Goal: Transaction & Acquisition: Purchase product/service

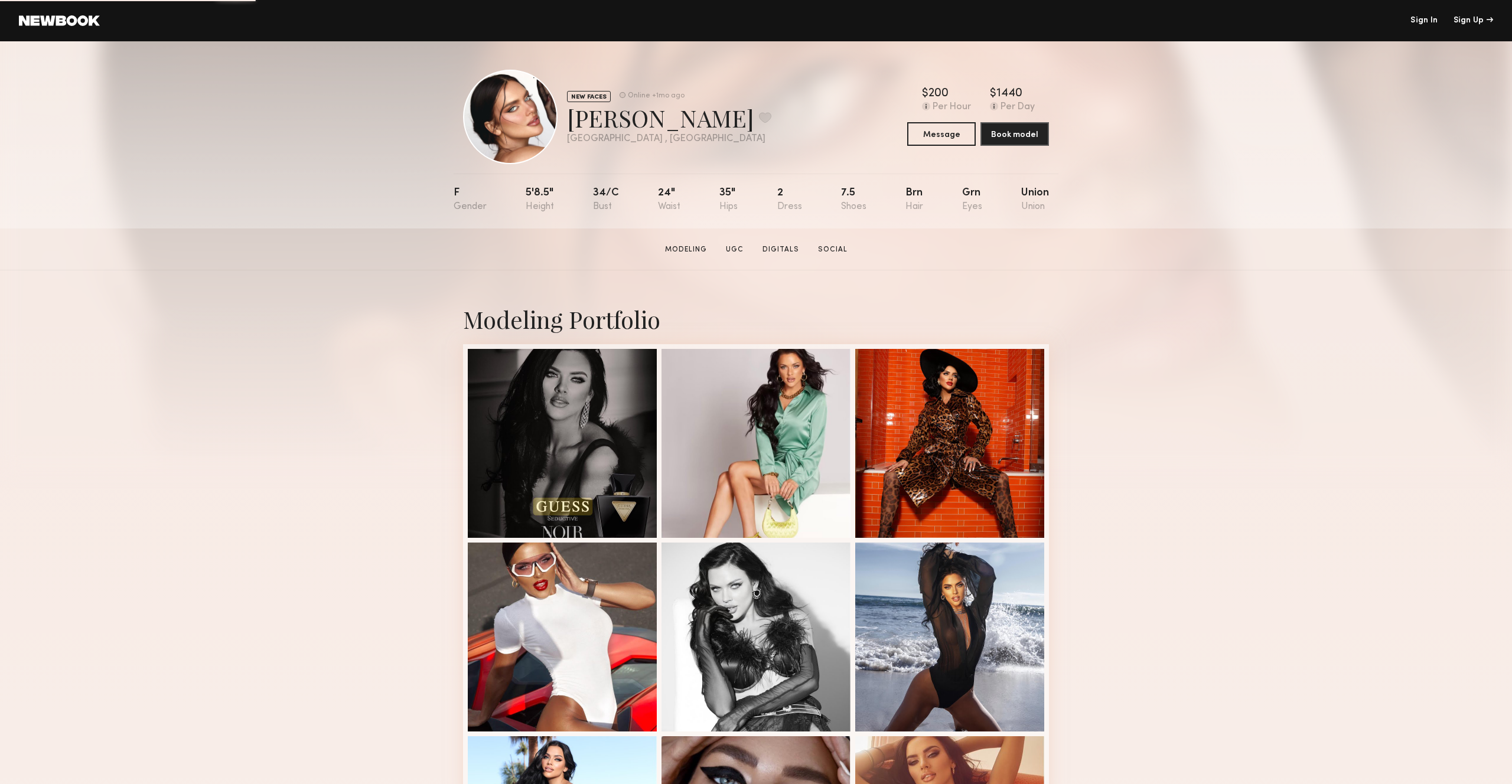
click at [588, 116] on div "[PERSON_NAME] Favorite" at bounding box center [669, 117] width 204 height 31
click at [646, 116] on div "[PERSON_NAME] Favorite" at bounding box center [669, 117] width 204 height 31
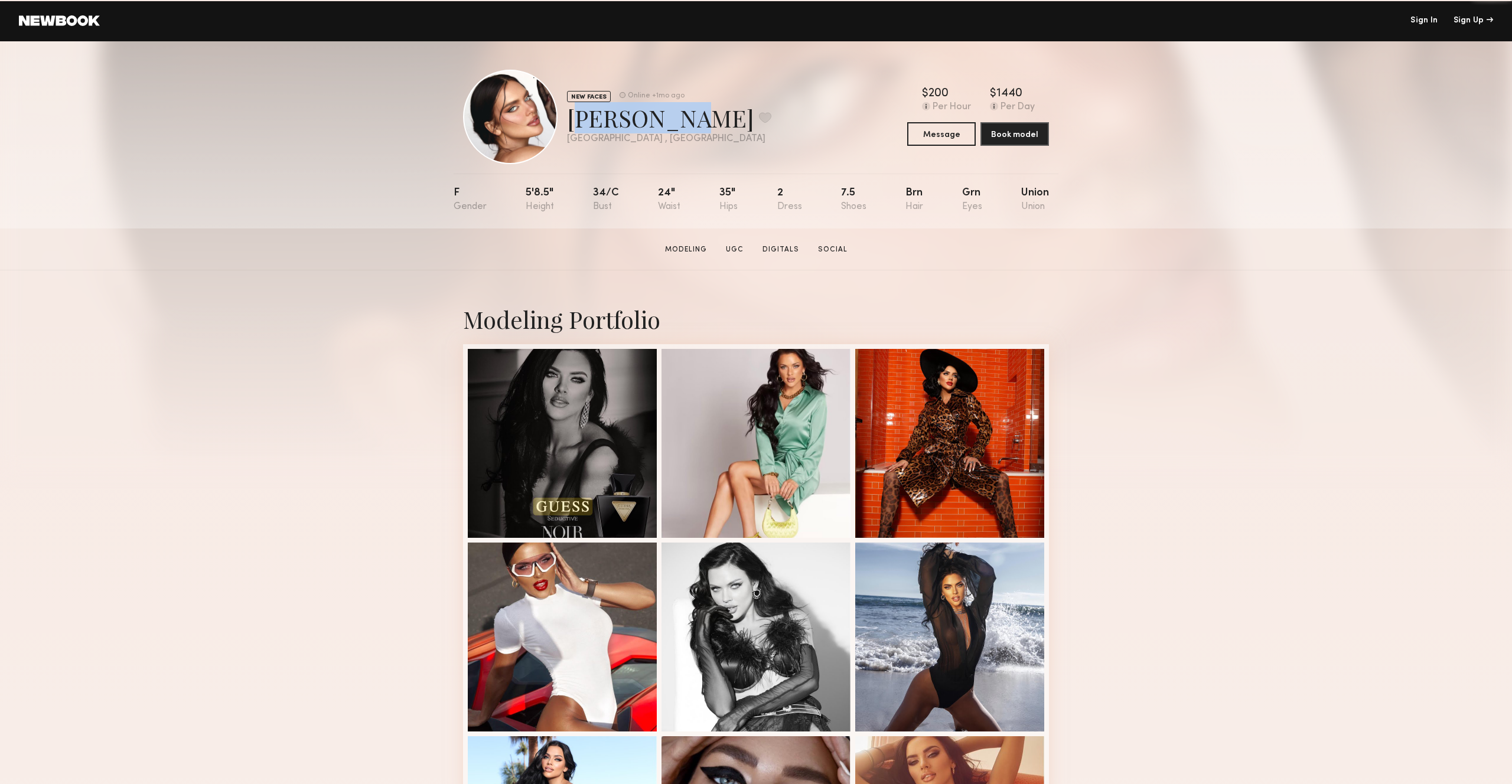
copy div "[PERSON_NAME]"
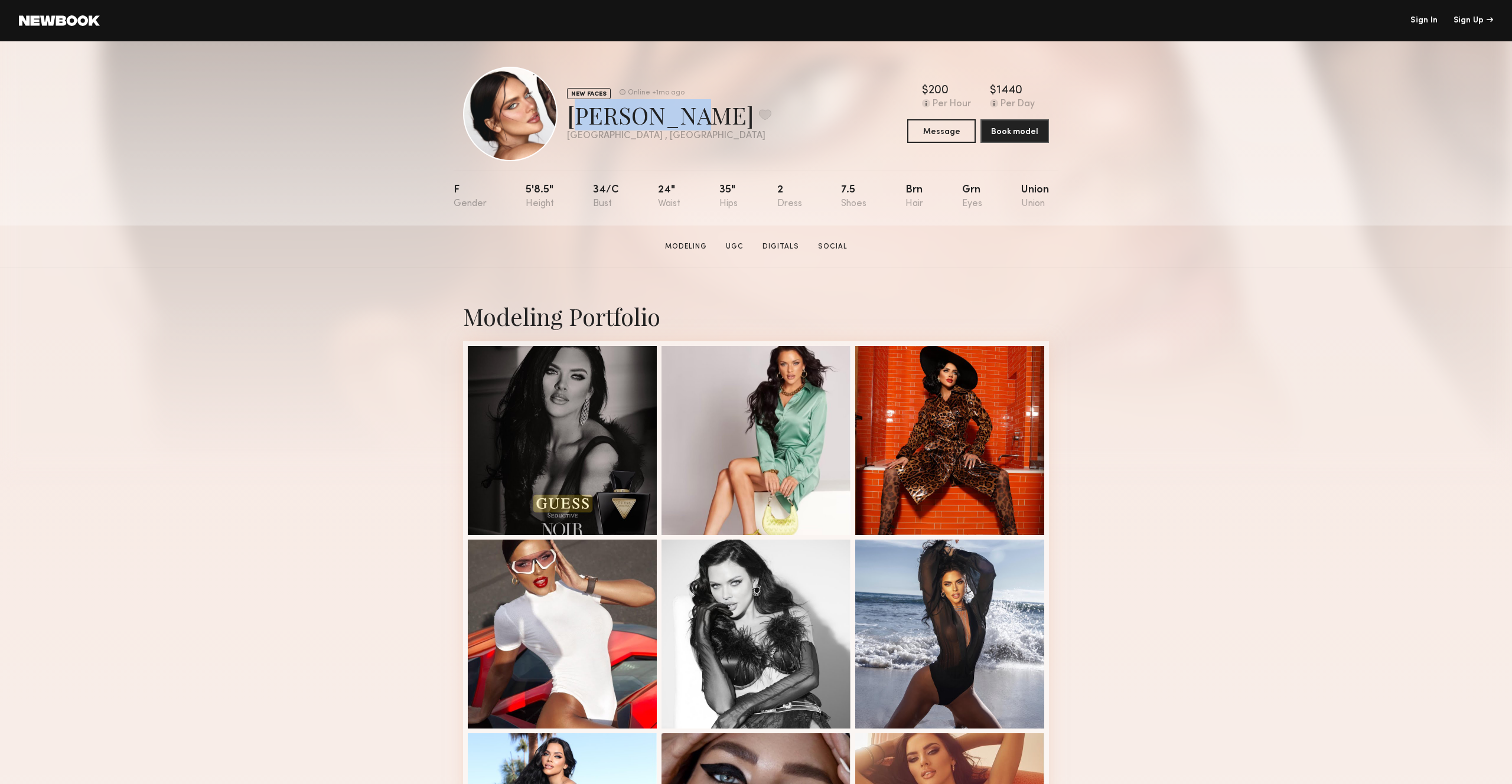
scroll to position [4, 0]
click at [834, 248] on link "Social" at bounding box center [832, 246] width 39 height 11
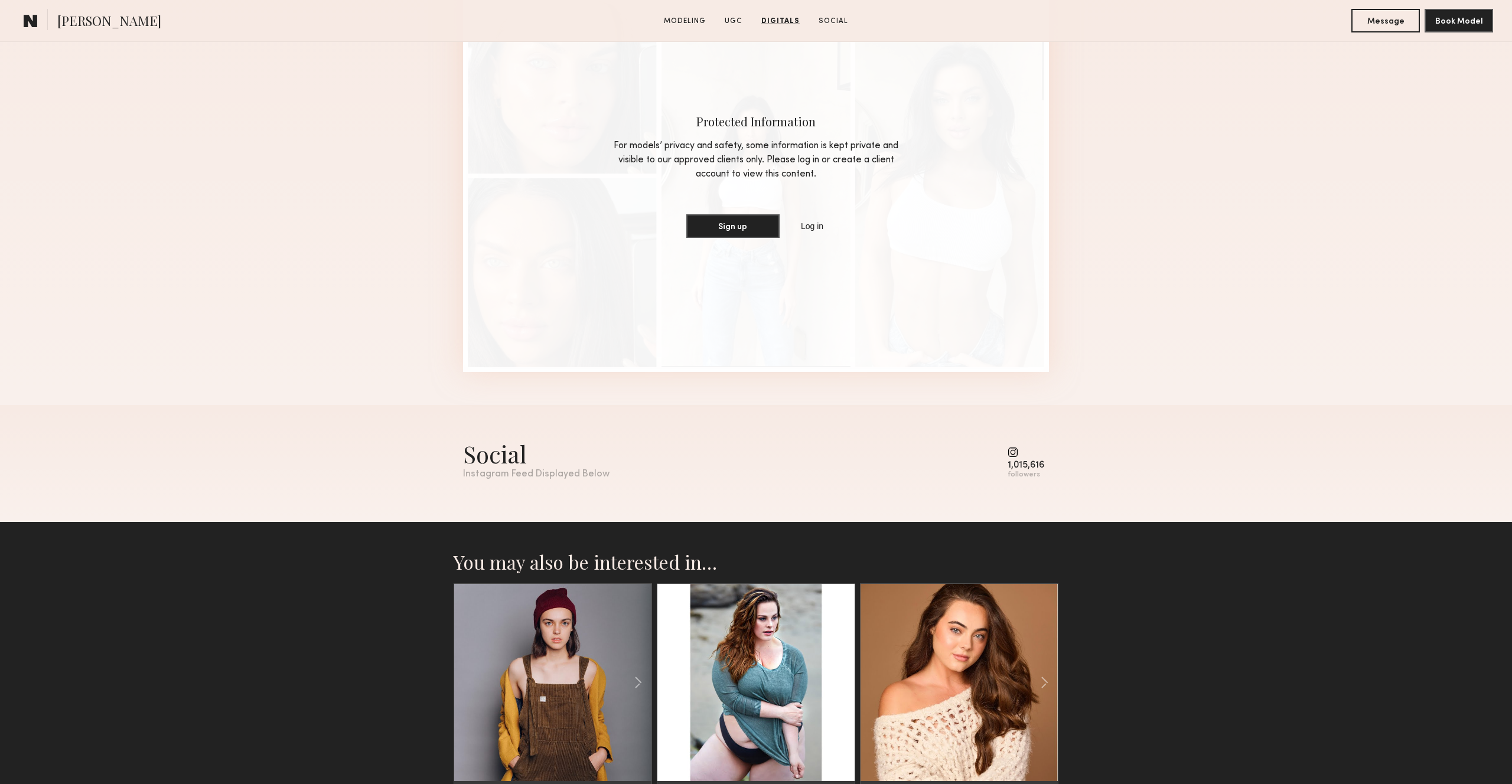
scroll to position [2206, 0]
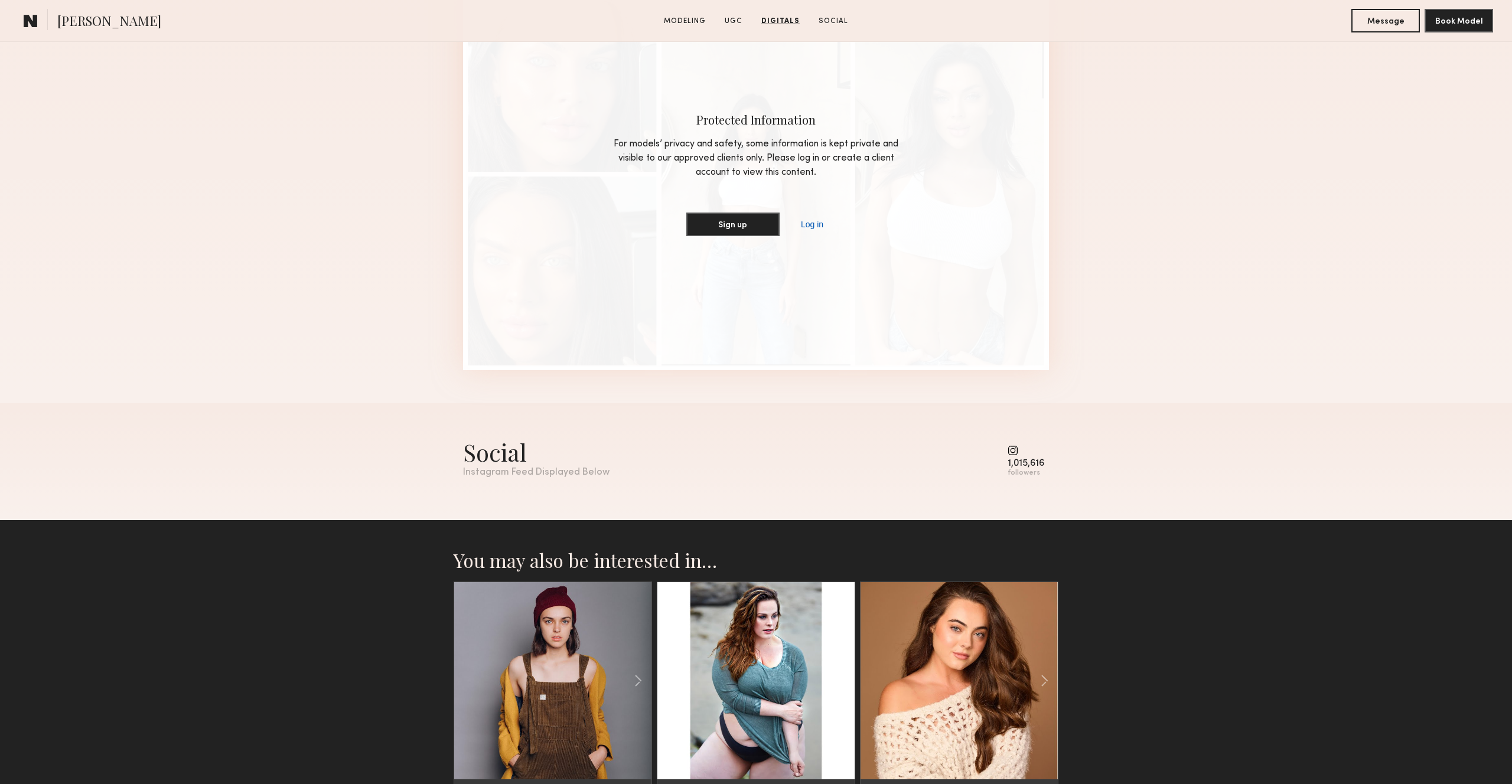
click at [803, 222] on link "Log in" at bounding box center [812, 224] width 27 height 14
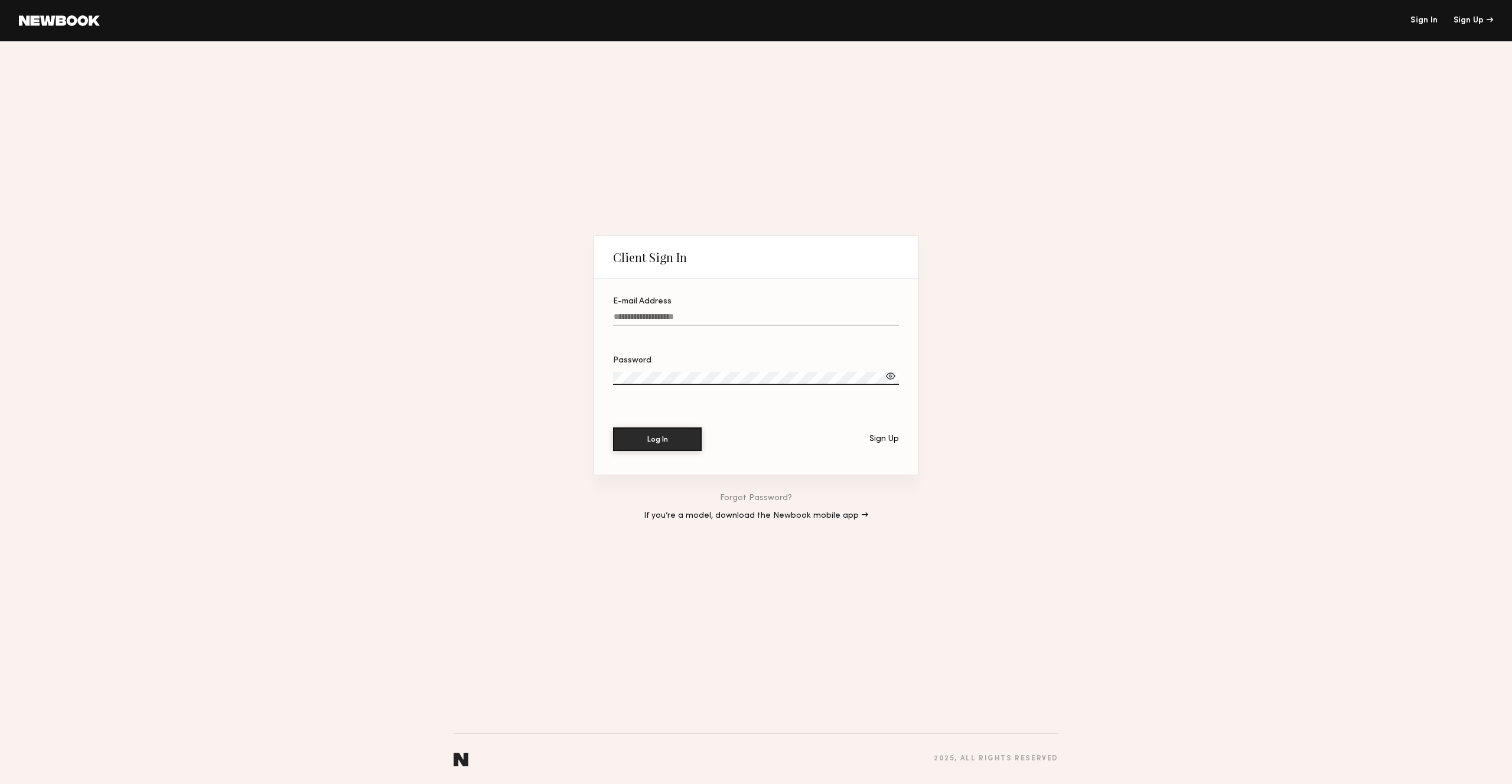
type input "**********"
click at [647, 444] on button "Log In" at bounding box center [657, 438] width 89 height 23
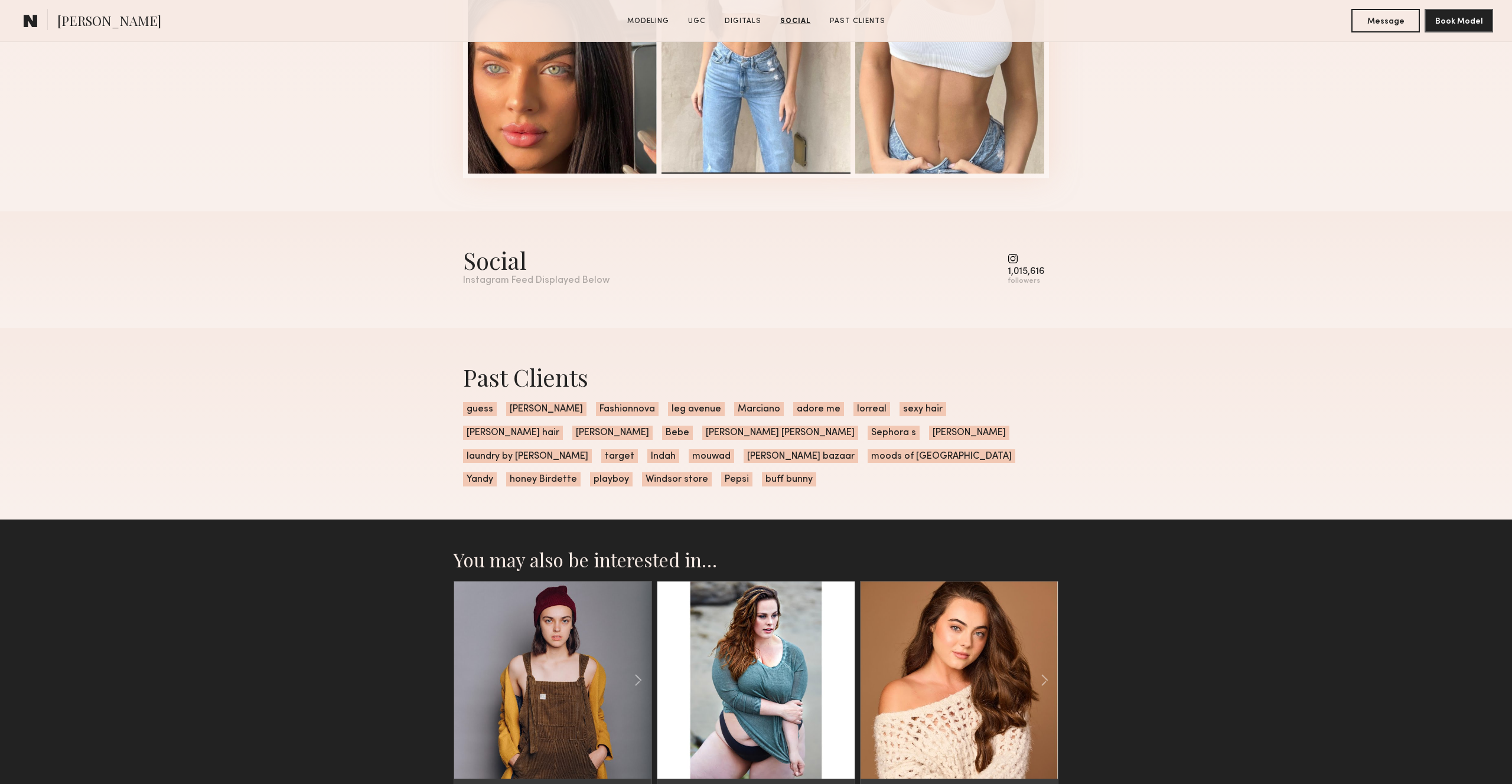
scroll to position [2335, 0]
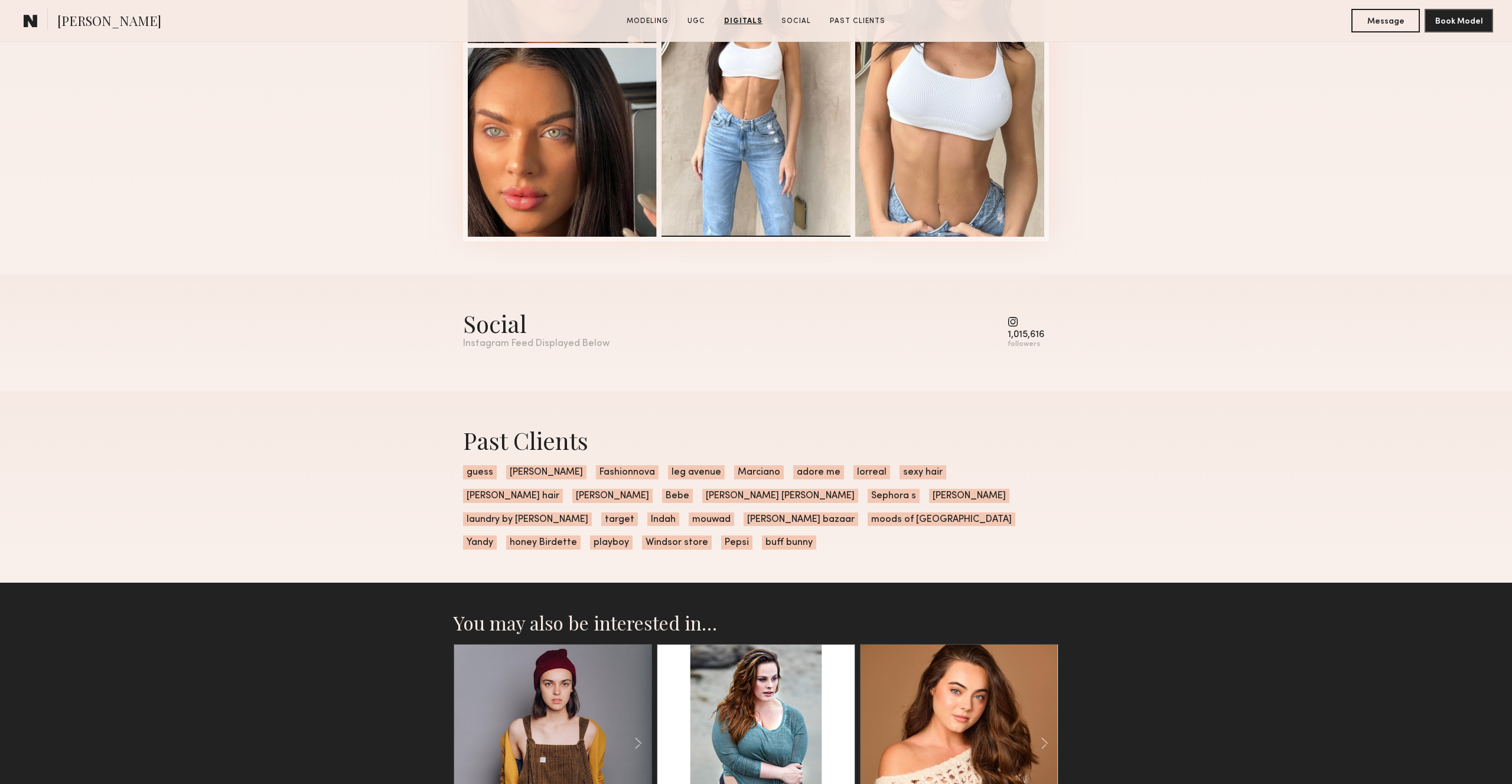
click at [1015, 324] on common-icon at bounding box center [1026, 322] width 36 height 11
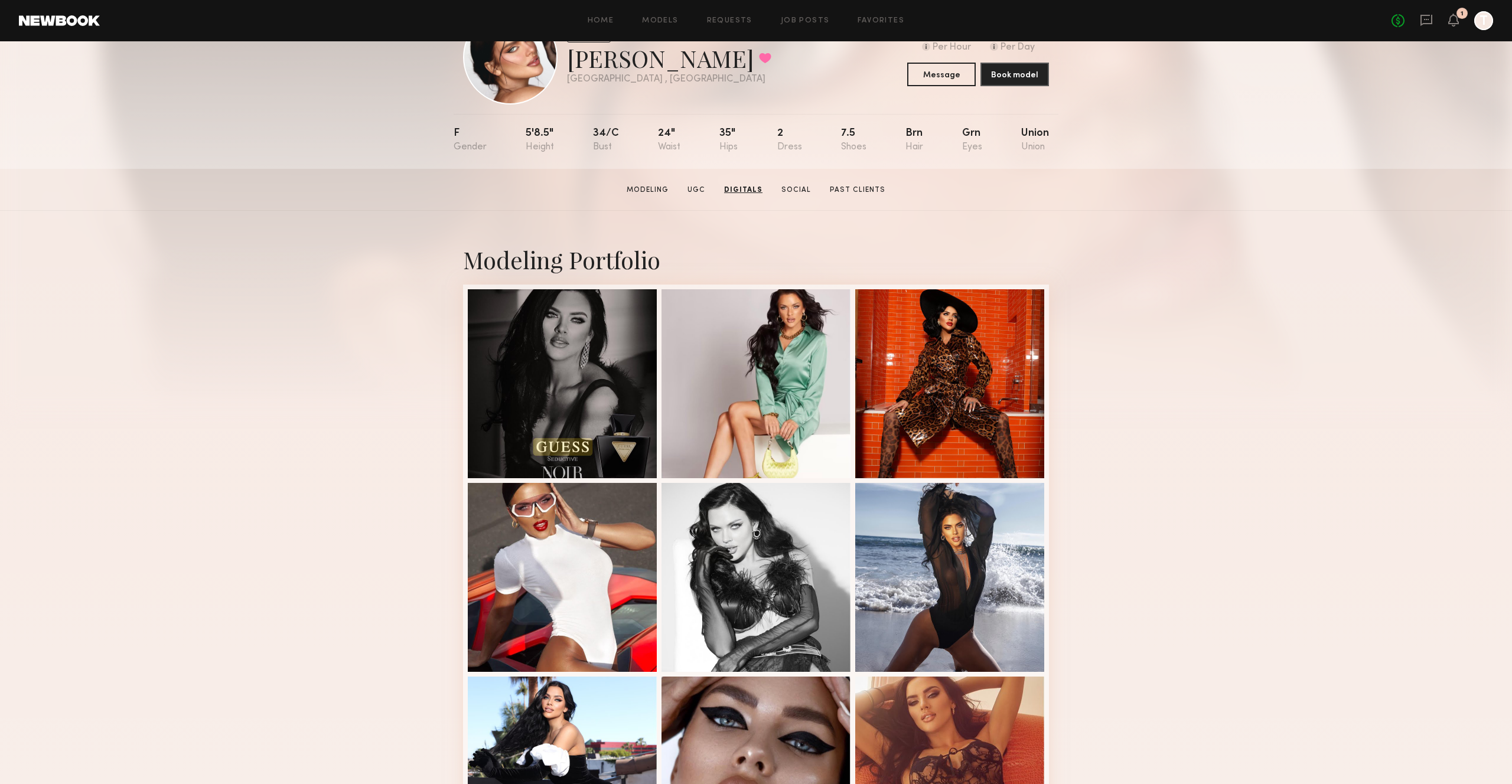
scroll to position [0, 0]
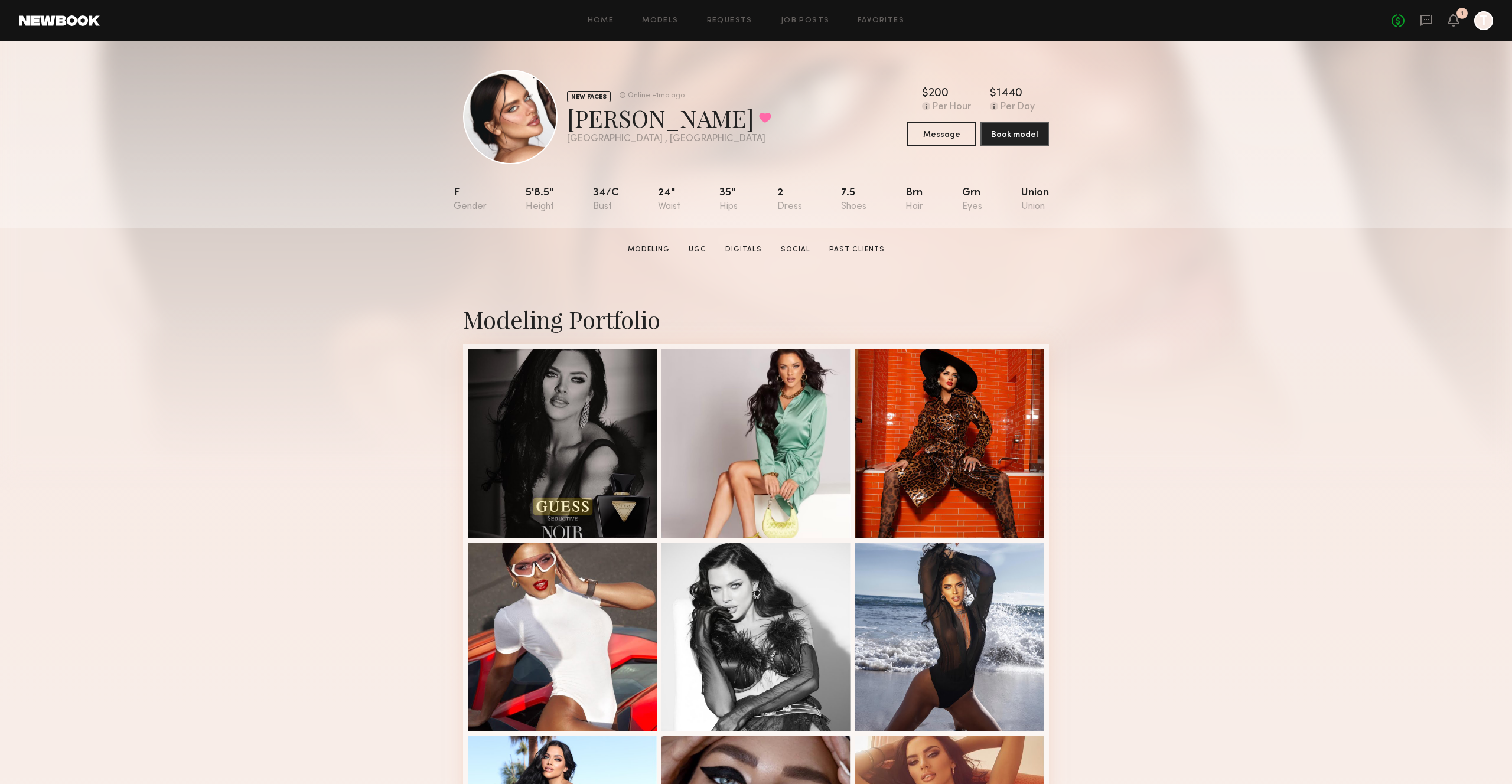
click at [584, 110] on div "Kelsie S. Favorited" at bounding box center [669, 117] width 204 height 31
click at [644, 117] on div "Kelsie S. Favorited" at bounding box center [669, 117] width 204 height 31
copy div "[PERSON_NAME]"
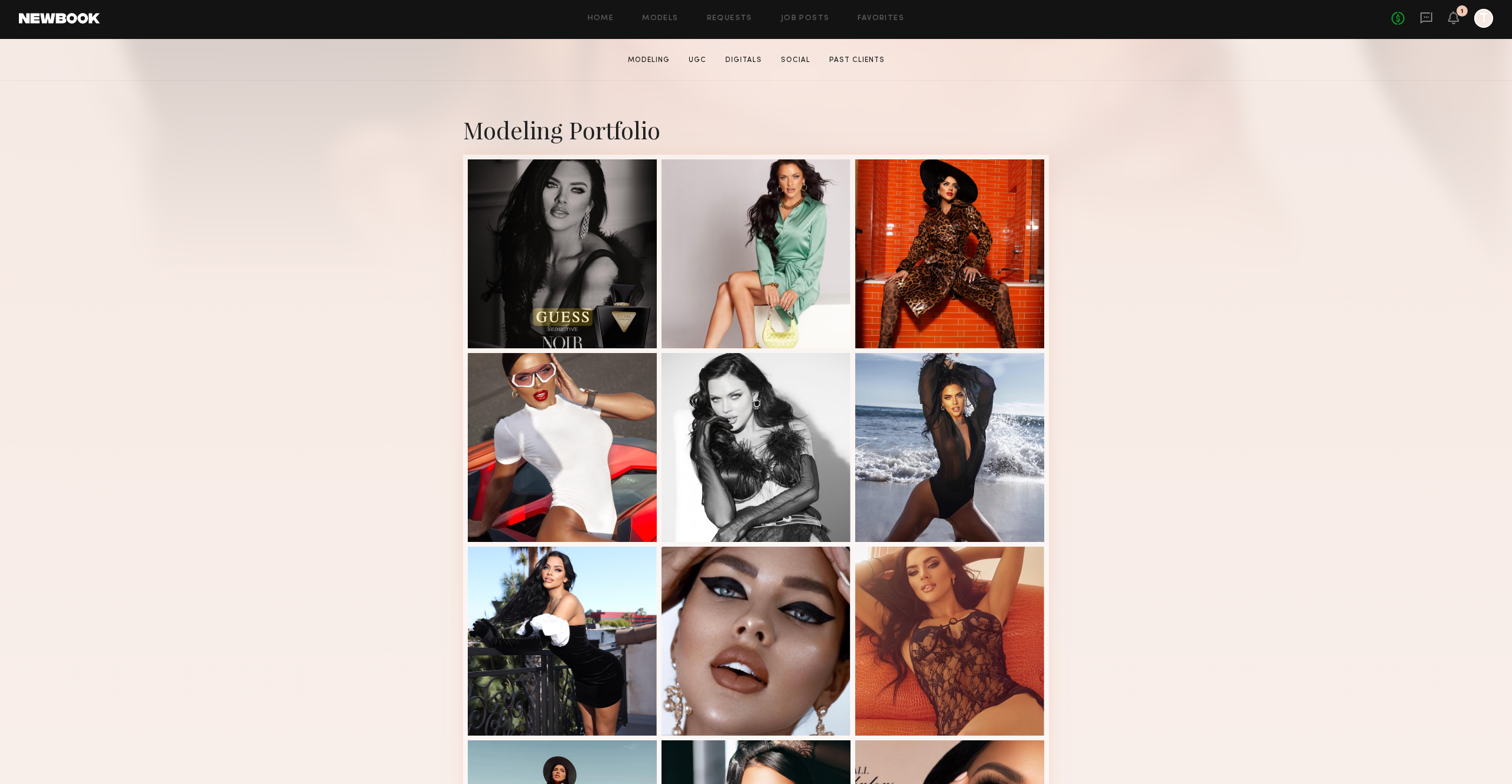
scroll to position [190, 0]
click at [532, 431] on div at bounding box center [563, 446] width 189 height 189
